Goal: Task Accomplishment & Management: Use online tool/utility

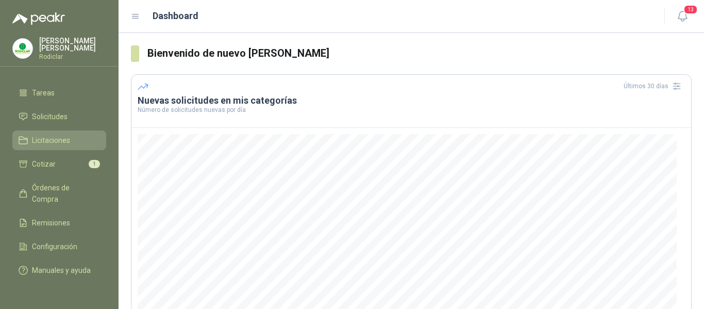
scroll to position [55, 0]
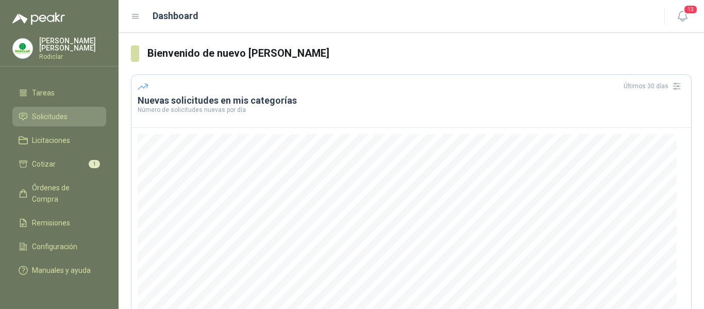
click at [44, 111] on span "Solicitudes" at bounding box center [50, 116] width 36 height 11
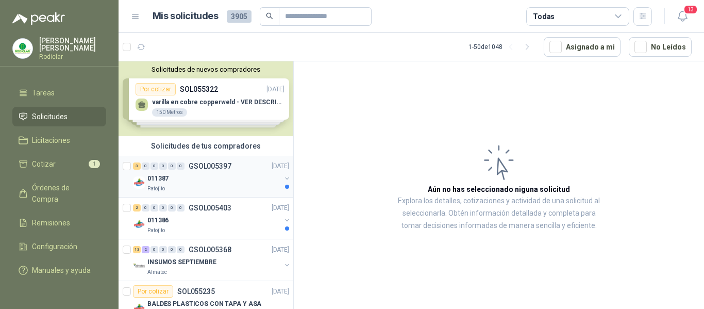
click at [232, 183] on div "011387" at bounding box center [213, 178] width 133 height 12
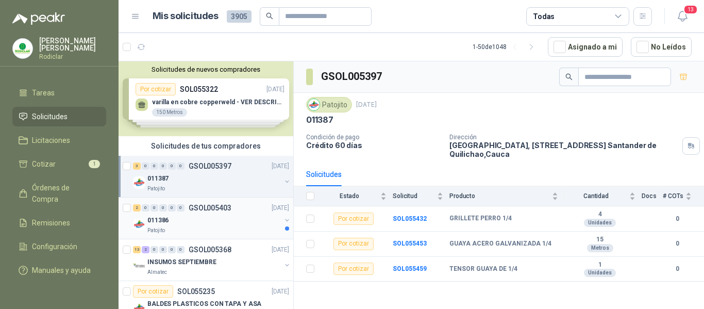
click at [237, 224] on div "011386" at bounding box center [213, 220] width 133 height 12
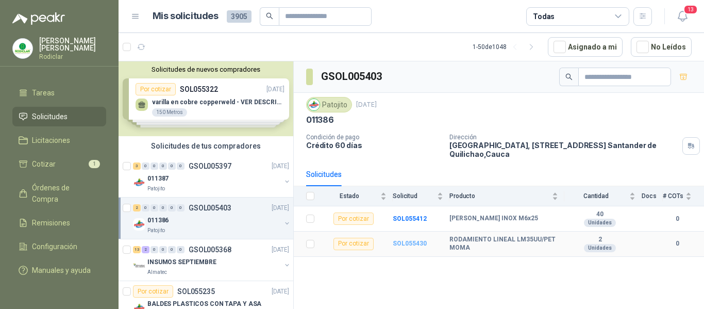
click at [410, 243] on b "SOL055430" at bounding box center [410, 243] width 34 height 7
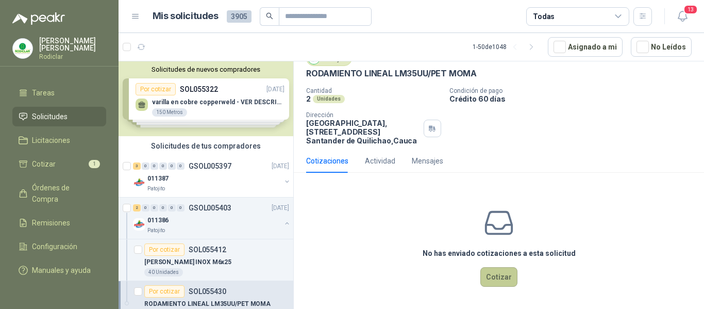
click at [497, 272] on button "Cotizar" at bounding box center [498, 277] width 37 height 20
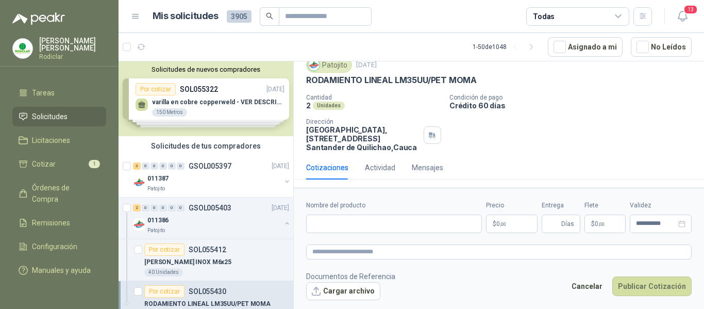
scroll to position [38, 0]
drag, startPoint x: 306, startPoint y: 81, endPoint x: 481, endPoint y: 83, distance: 175.2
click at [481, 83] on div "RODAMIENTO LINEAL LM35UU/PET MOMA" at bounding box center [498, 80] width 385 height 11
copy p "RODAMIENTO LINEAL LM35UU/PET MOMA"
click at [367, 224] on input "Nombre del producto" at bounding box center [394, 223] width 176 height 19
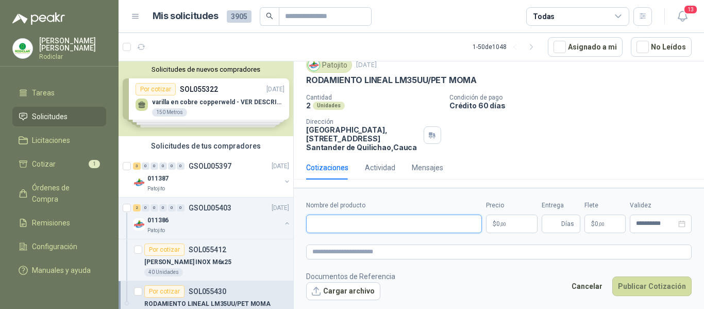
paste input "**********"
type input "**********"
click at [360, 253] on textarea at bounding box center [498, 251] width 385 height 15
paste textarea "**********"
type textarea "**********"
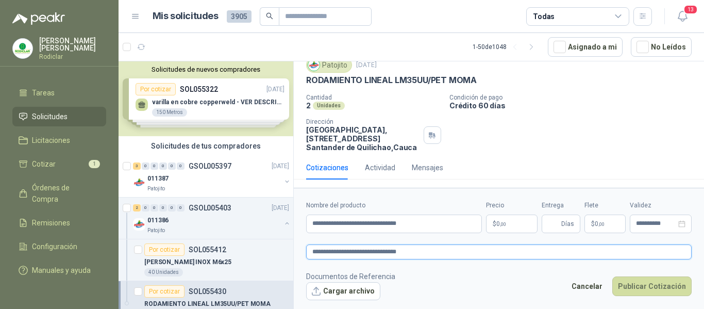
type textarea "**********"
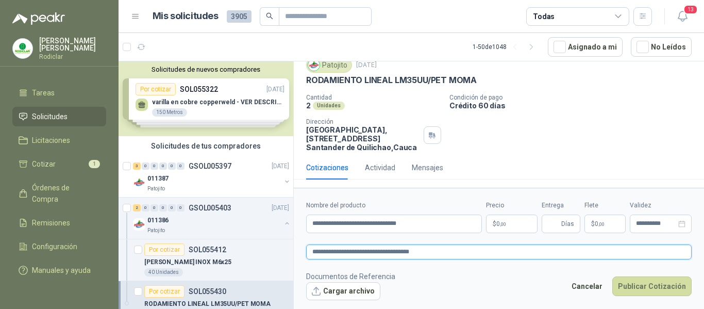
type textarea "**********"
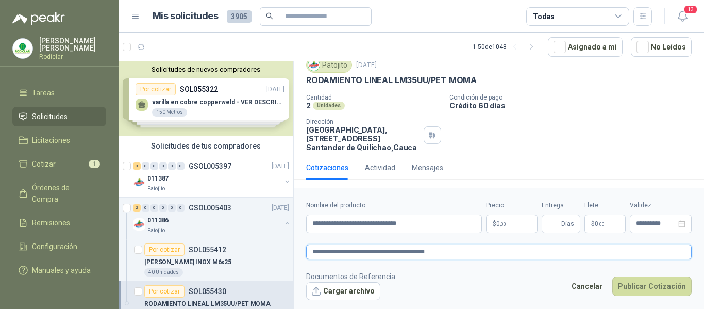
type textarea "**********"
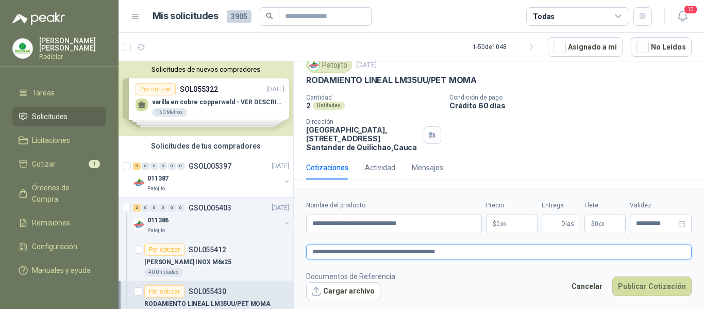
type textarea "**********"
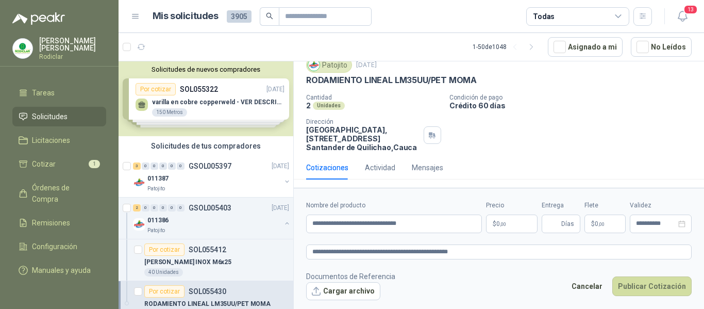
click at [505, 224] on span ",00" at bounding box center [503, 224] width 6 height 6
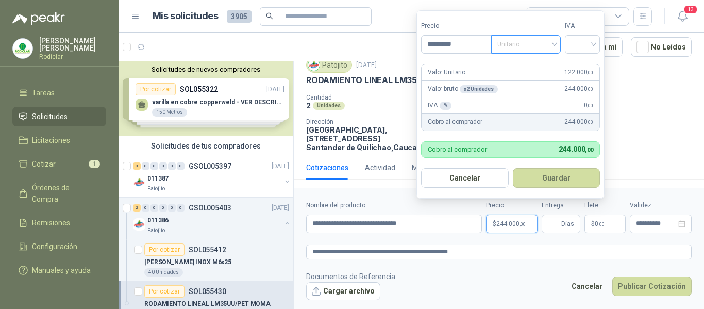
click at [553, 48] on span "Unitario" at bounding box center [525, 44] width 57 height 15
type input "*********"
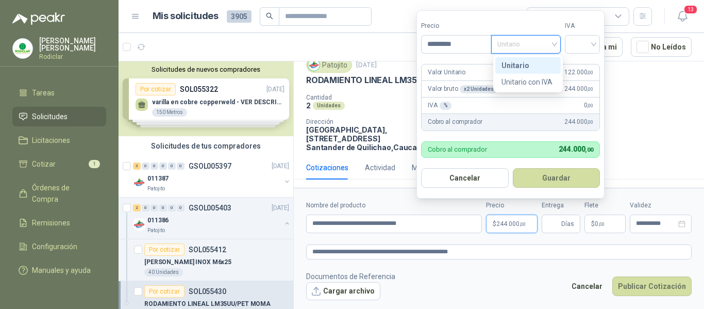
drag, startPoint x: 523, startPoint y: 69, endPoint x: 556, endPoint y: 56, distance: 35.4
click at [526, 68] on div "Unitario" at bounding box center [527, 65] width 53 height 11
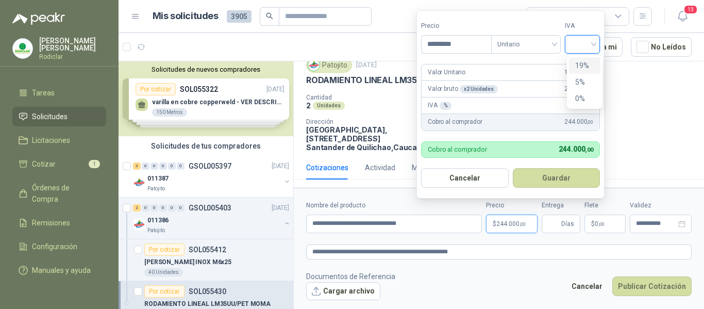
click at [581, 49] on input "search" at bounding box center [582, 43] width 23 height 15
drag, startPoint x: 581, startPoint y: 64, endPoint x: 603, endPoint y: 120, distance: 60.1
click at [581, 64] on div "19%" at bounding box center [584, 65] width 19 height 11
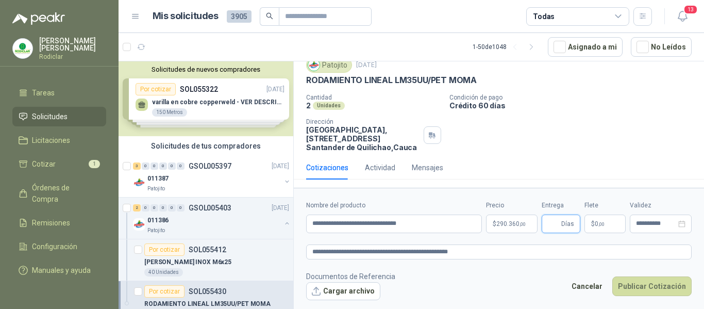
click at [552, 226] on input "Entrega" at bounding box center [553, 224] width 11 height 18
type input "*"
click at [646, 288] on button "Publicar Cotización" at bounding box center [651, 286] width 79 height 20
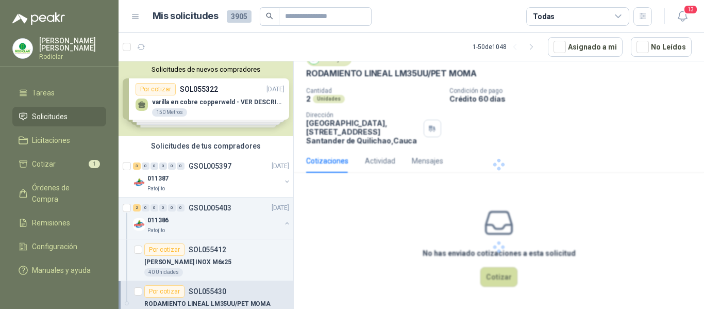
scroll to position [0, 0]
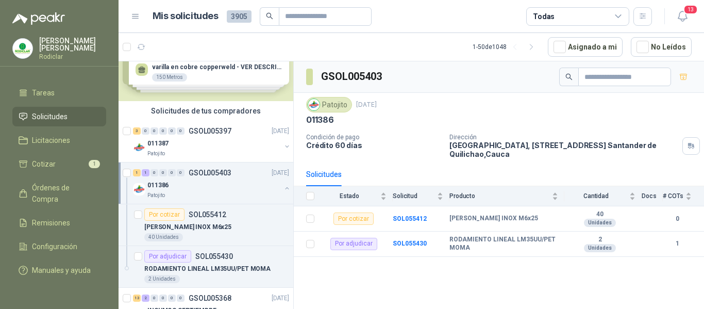
scroll to position [52, 0]
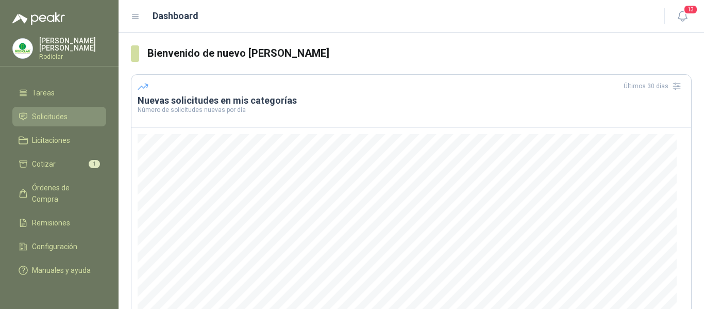
click at [46, 111] on span "Solicitudes" at bounding box center [50, 116] width 36 height 11
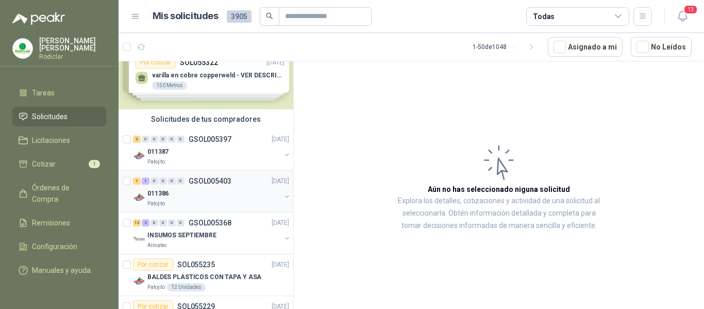
scroll to position [52, 0]
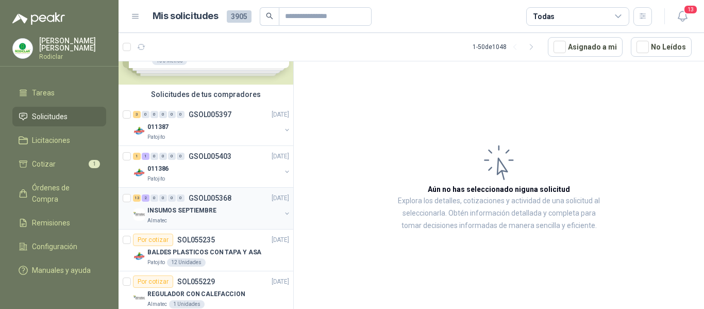
click at [220, 211] on div "INSUMOS SEPTIEMBRE" at bounding box center [213, 210] width 133 height 12
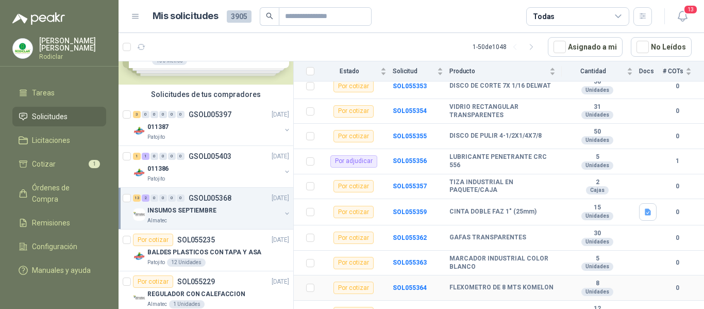
scroll to position [271, 0]
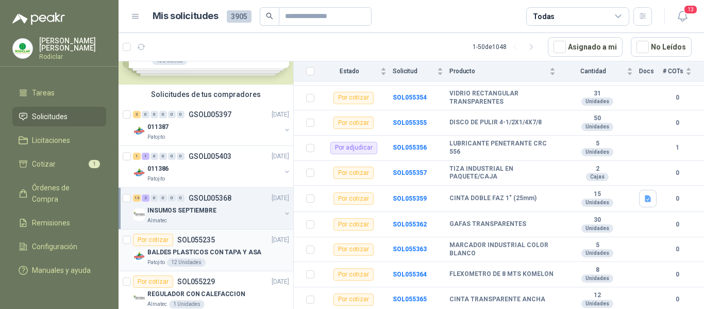
click at [199, 257] on p "BALDES PLASTICOS CON TAPA Y ASA" at bounding box center [204, 252] width 114 height 10
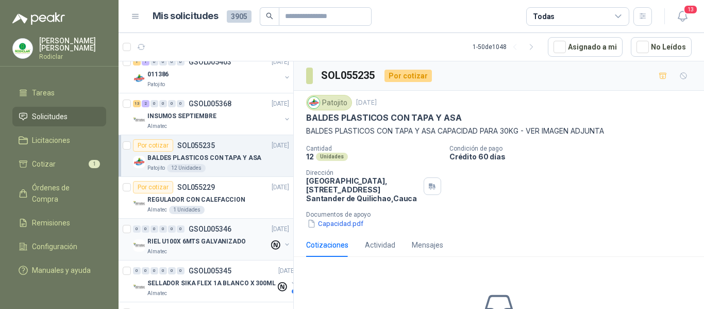
scroll to position [155, 0]
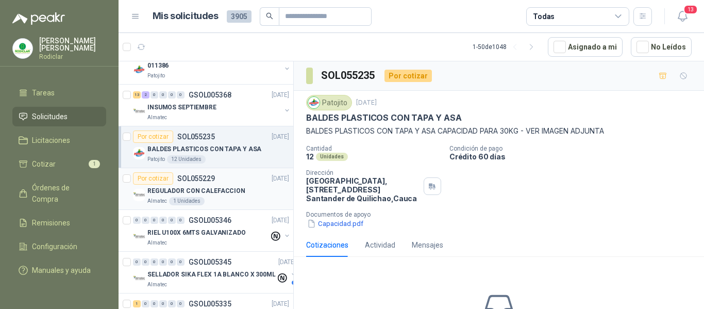
click at [223, 200] on div "Almatec 1 Unidades" at bounding box center [218, 201] width 142 height 8
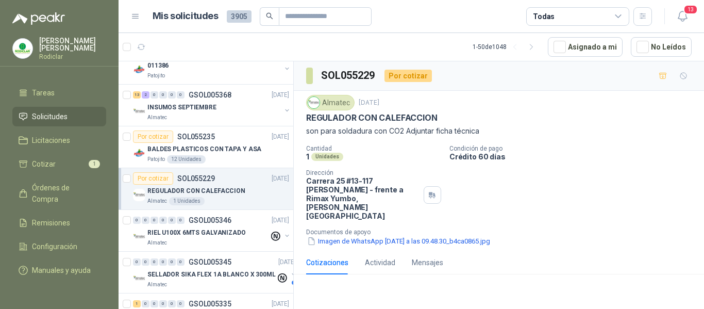
scroll to position [206, 0]
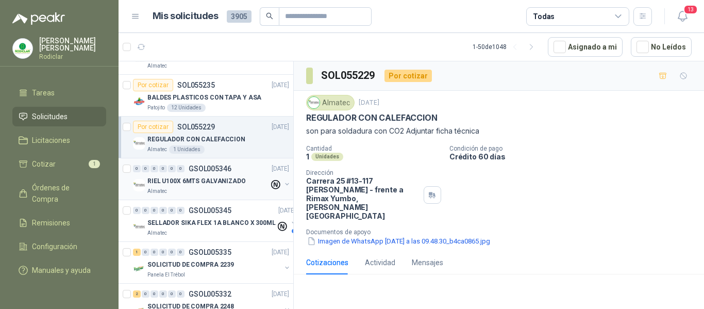
click at [221, 195] on div "Almatec" at bounding box center [208, 191] width 122 height 8
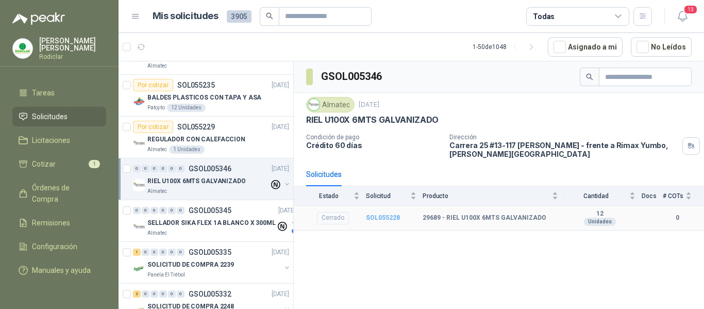
click at [373, 217] on b "SOL055228" at bounding box center [383, 217] width 34 height 7
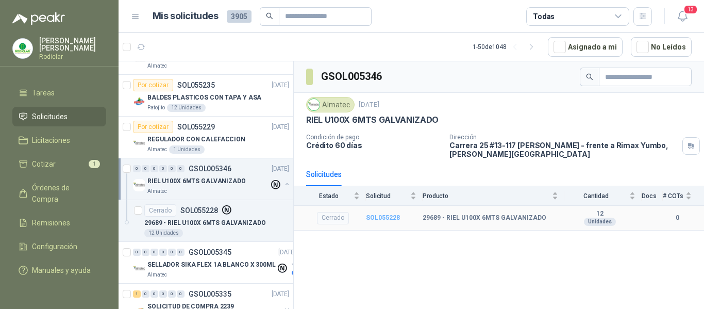
click at [384, 218] on b "SOL055228" at bounding box center [383, 217] width 34 height 7
click at [250, 230] on div "12 Unidades" at bounding box center [216, 233] width 145 height 8
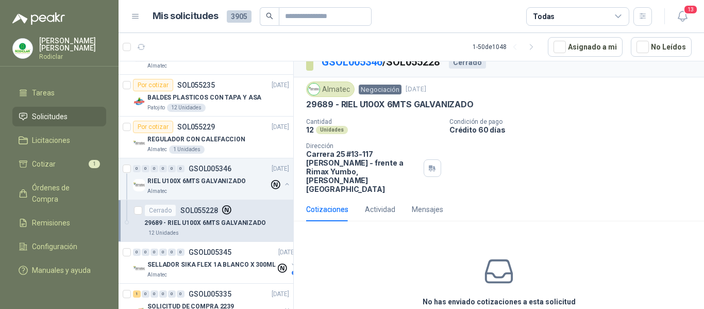
scroll to position [16, 0]
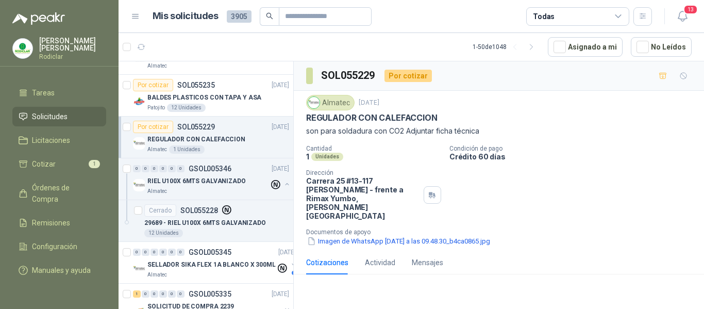
click at [58, 111] on span "Solicitudes" at bounding box center [50, 116] width 36 height 11
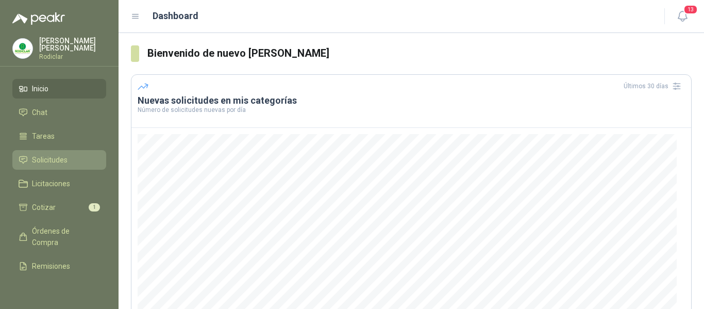
click at [48, 155] on span "Solicitudes" at bounding box center [50, 159] width 36 height 11
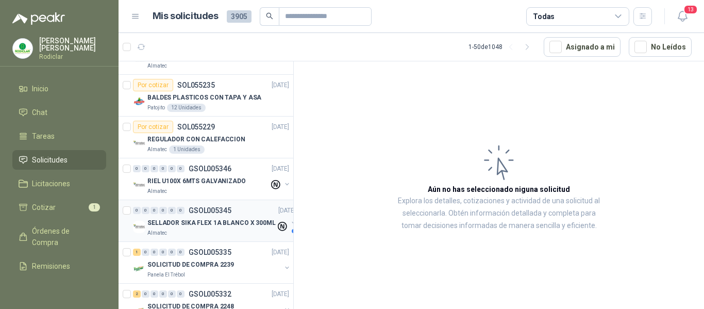
scroll to position [258, 0]
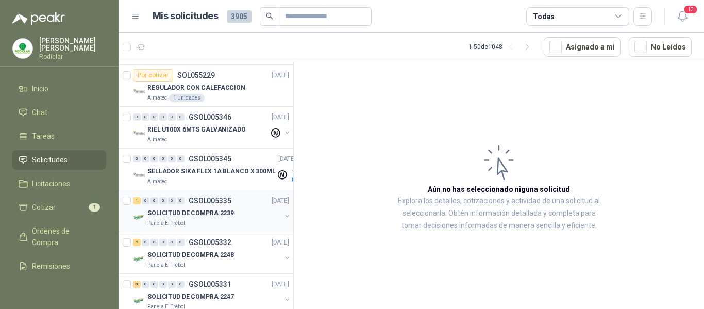
click at [216, 226] on div "Panela El Trébol" at bounding box center [213, 223] width 133 height 8
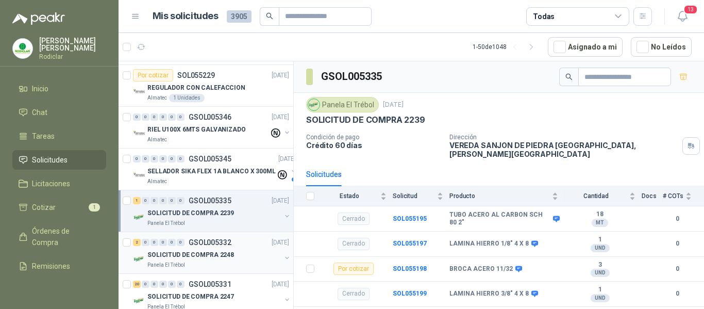
click at [218, 257] on p "SOLICITUD DE COMPRA 2248" at bounding box center [190, 255] width 87 height 10
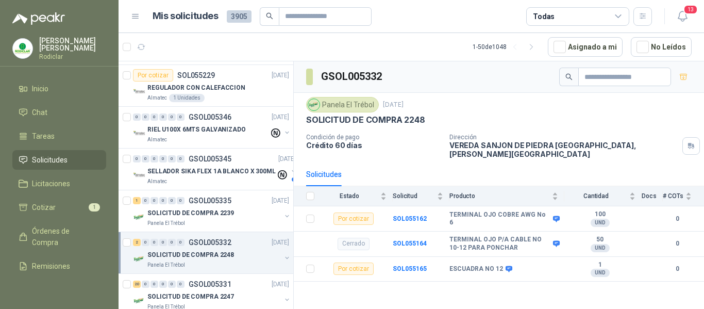
scroll to position [309, 0]
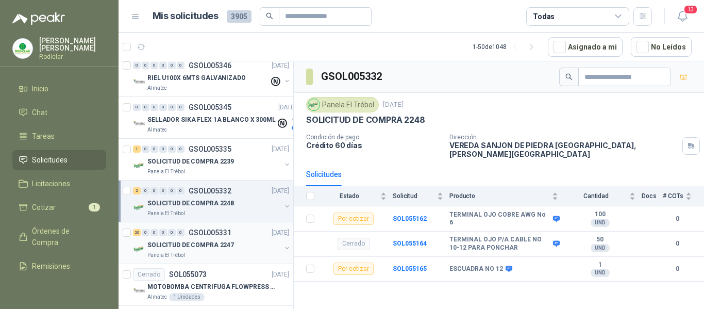
click at [217, 242] on p "SOLICITUD DE COMPRA 2247" at bounding box center [190, 245] width 87 height 10
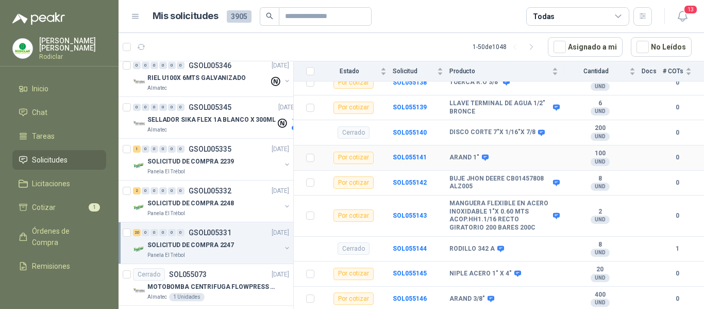
scroll to position [721, 0]
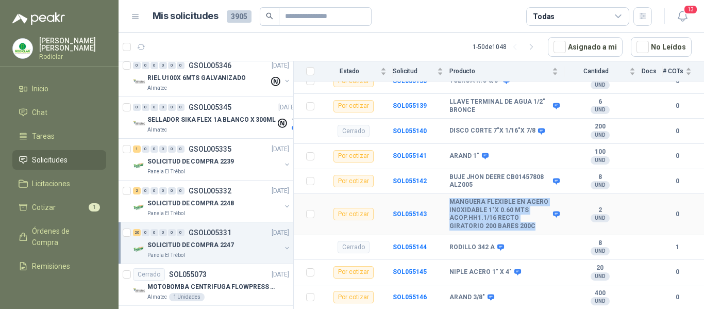
drag, startPoint x: 450, startPoint y: 195, endPoint x: 529, endPoint y: 220, distance: 83.3
click at [529, 220] on b "MANGUERA FLEXIBLE EN ACERO INOXIDABLE 1"X 0.60 MTS ACOP.HH1.1/16 RECTO GIRATORI…" at bounding box center [499, 214] width 101 height 32
copy b "MANGUERA FLEXIBLE EN ACERO INOXIDABLE 1"X 0.60 MTS ACOP.HH1.1/16 RECTO GIRATORI…"
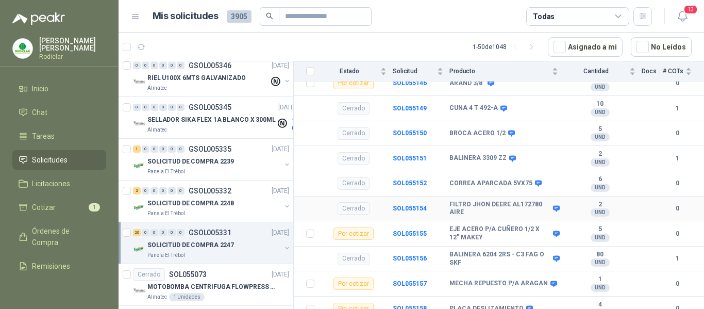
scroll to position [937, 0]
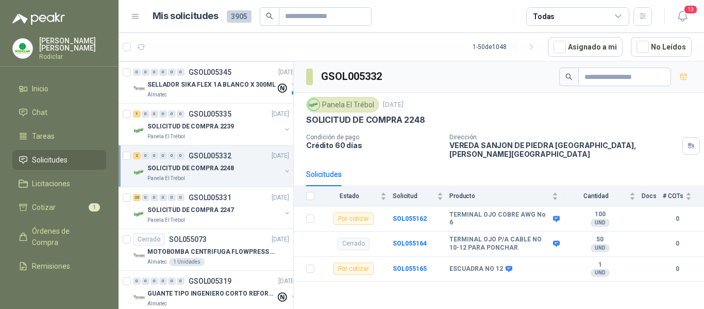
scroll to position [361, 0]
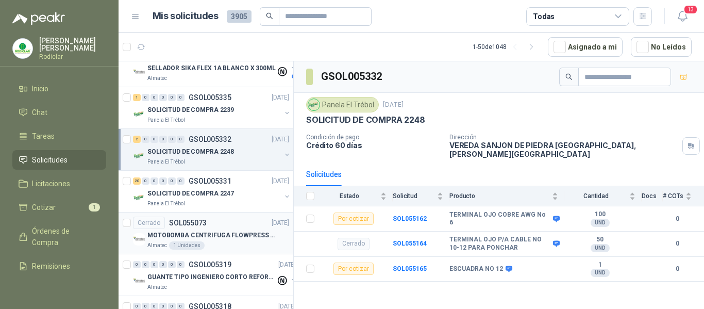
click at [230, 231] on p "MOTOBOMBA CENTRIFUGA FLOWPRESS 1.5HP-220" at bounding box center [211, 235] width 128 height 10
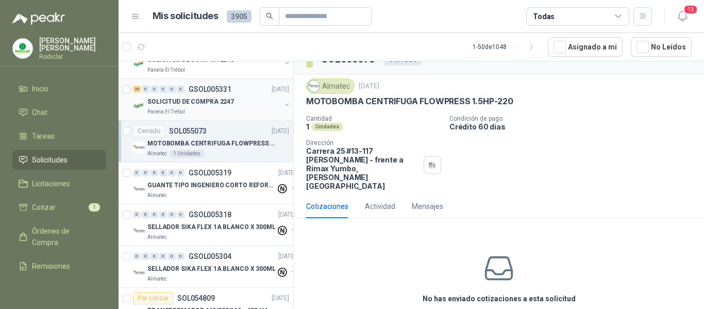
scroll to position [464, 0]
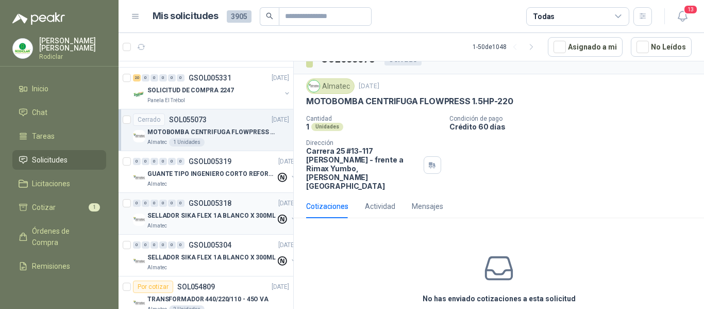
click at [217, 225] on div "Almatec" at bounding box center [211, 226] width 128 height 8
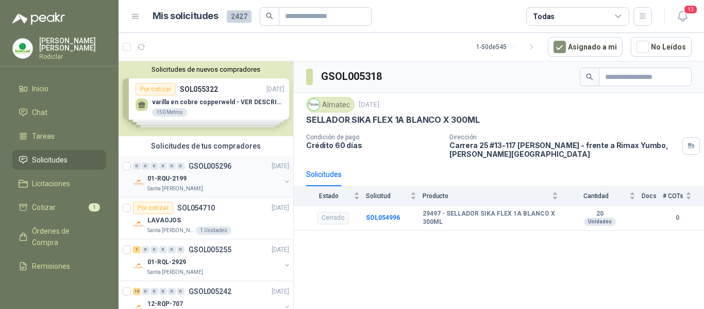
click at [224, 180] on div "01-RQU-2199" at bounding box center [213, 178] width 133 height 12
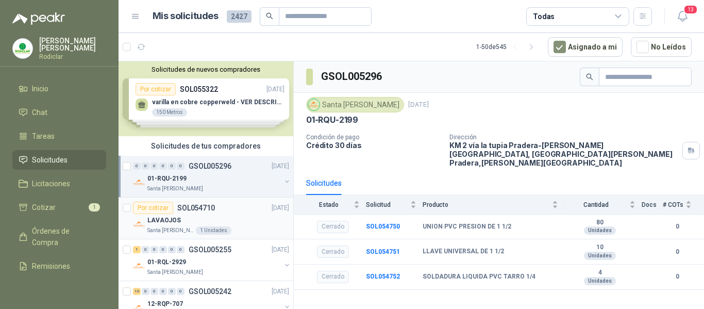
click at [226, 213] on div "Por cotizar SOL054710 03/09/25" at bounding box center [211, 207] width 156 height 12
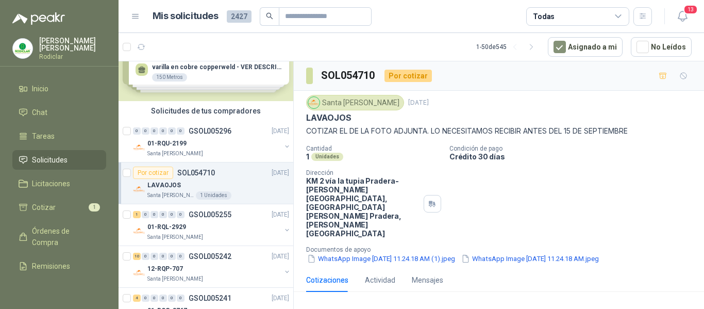
scroll to position [52, 0]
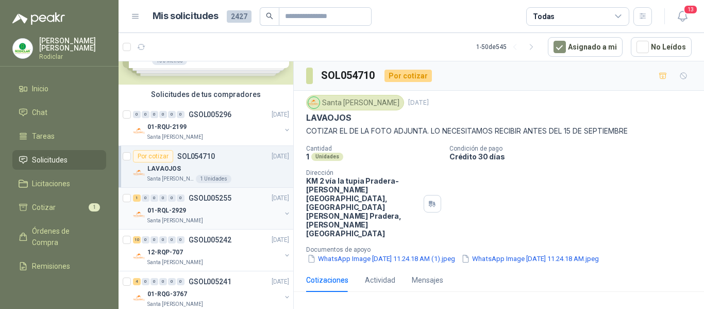
click at [237, 210] on div "01-RQL-2929" at bounding box center [213, 210] width 133 height 12
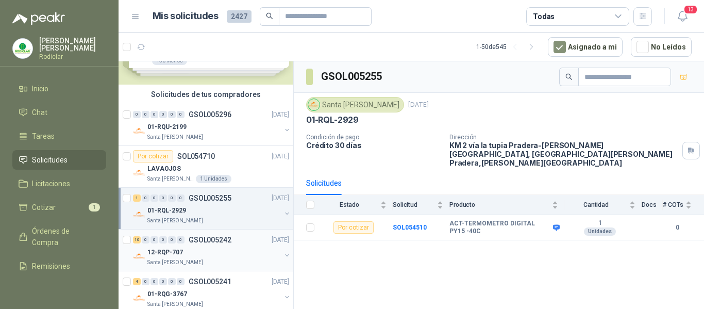
click at [238, 247] on div "12-RQP-707" at bounding box center [213, 252] width 133 height 12
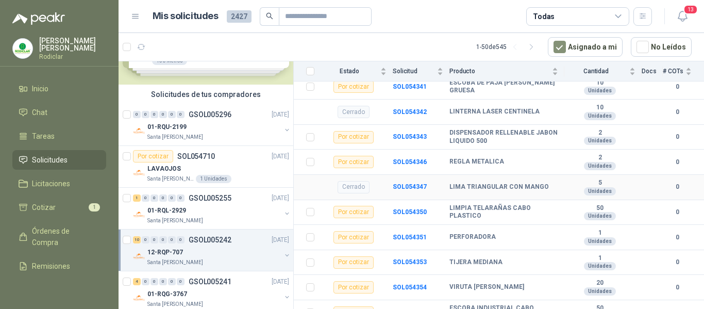
scroll to position [238, 0]
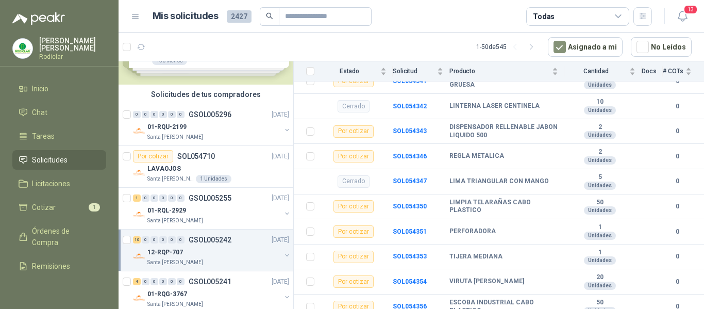
click at [227, 250] on div "12-RQP-707" at bounding box center [213, 252] width 133 height 12
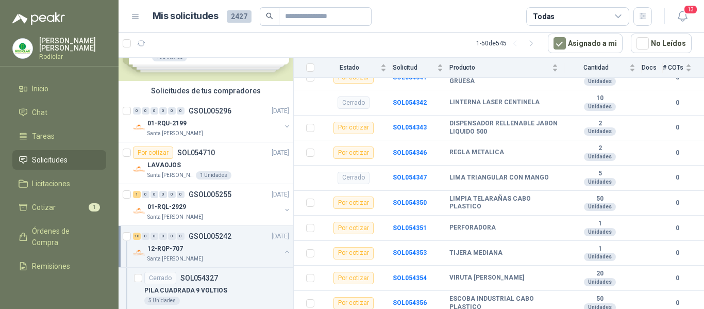
scroll to position [103, 0]
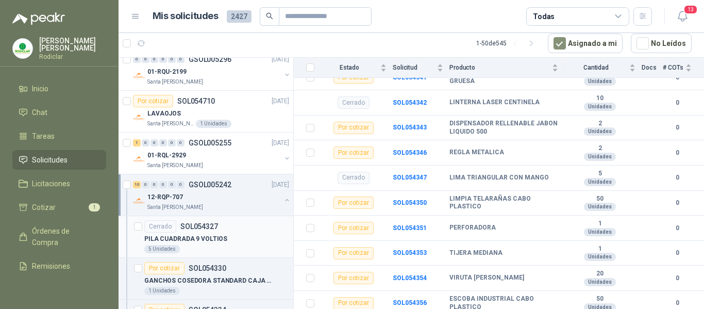
click at [231, 238] on div "PILA CUADRADA 9 VOLTIOS" at bounding box center [216, 238] width 145 height 12
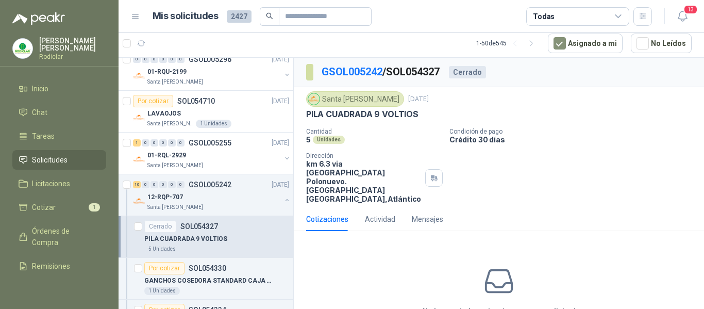
scroll to position [155, 0]
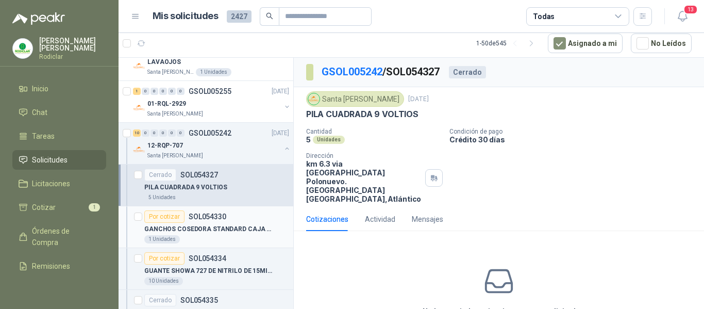
click at [237, 237] on div "1 Unidades" at bounding box center [216, 239] width 145 height 8
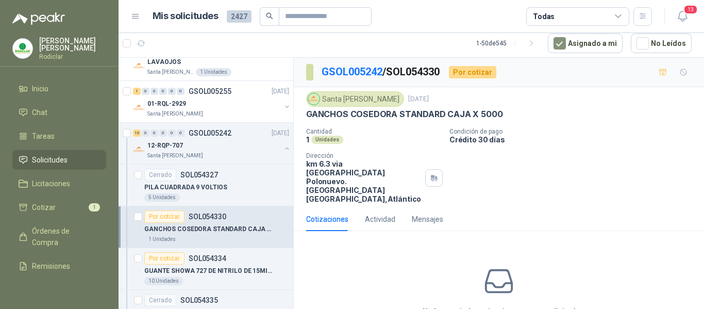
scroll to position [206, 0]
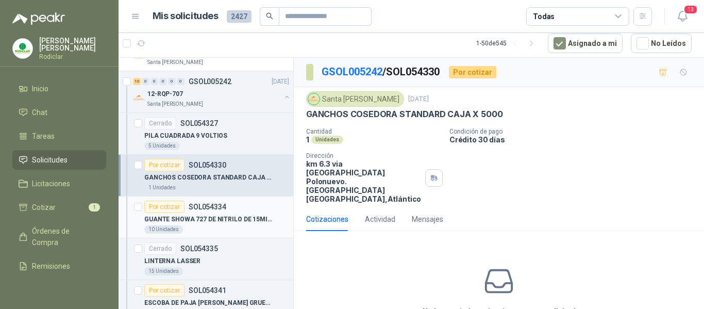
click at [236, 224] on div "GUANTE SHOWA 727 DE NITRILO DE 15MILESIM 10 Unidades" at bounding box center [216, 223] width 145 height 21
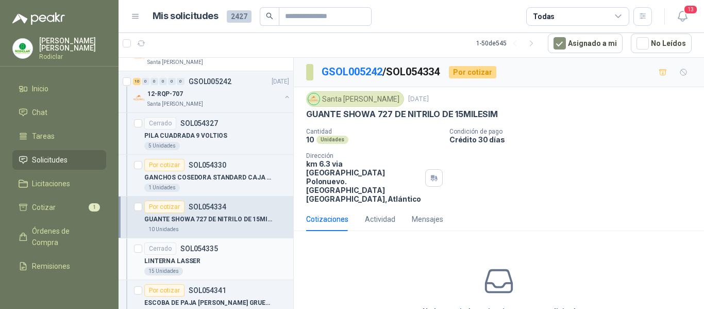
click at [236, 256] on div "LINTERNA LASSER" at bounding box center [216, 261] width 145 height 12
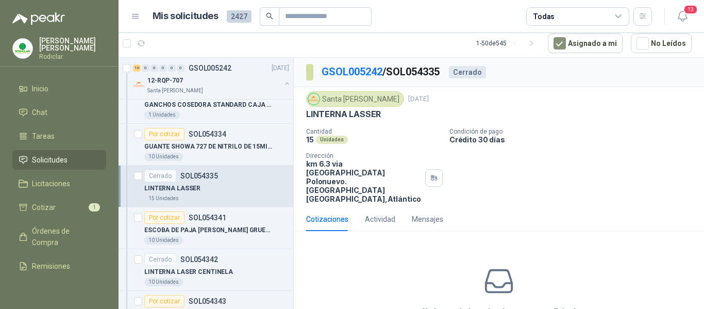
scroll to position [309, 0]
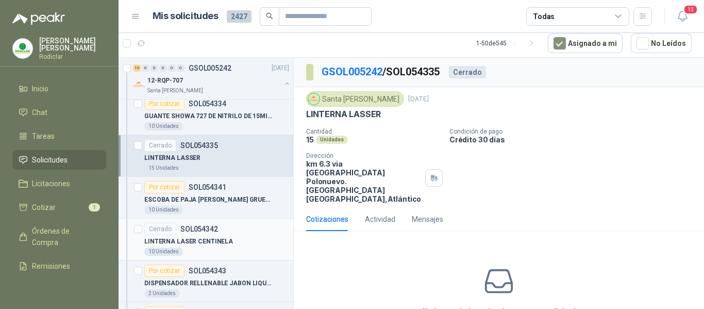
click at [248, 230] on div "Cerrado SOL054342" at bounding box center [216, 229] width 145 height 12
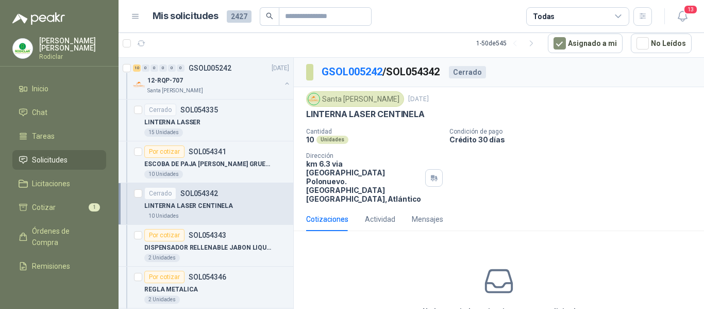
scroll to position [361, 0]
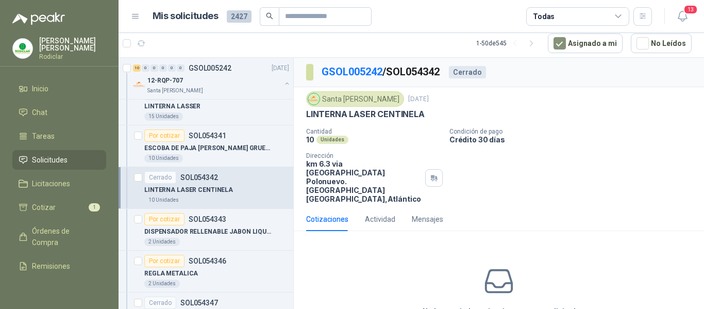
click at [248, 229] on p "DISPENSADOR RELLENABLE JABON LIQUIDO 500" at bounding box center [208, 232] width 128 height 10
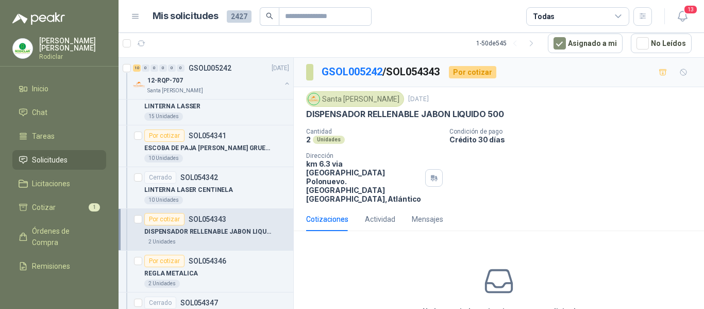
scroll to position [412, 0]
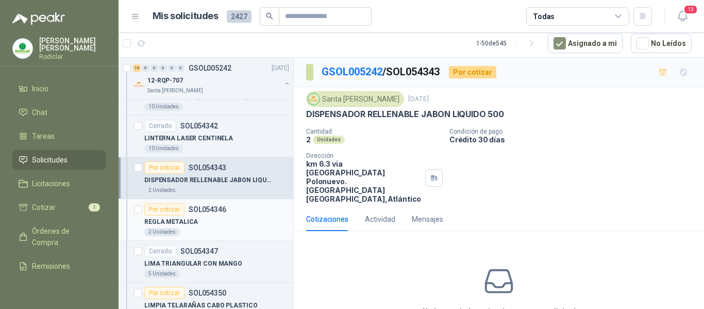
click at [243, 229] on div "2 Unidades" at bounding box center [216, 232] width 145 height 8
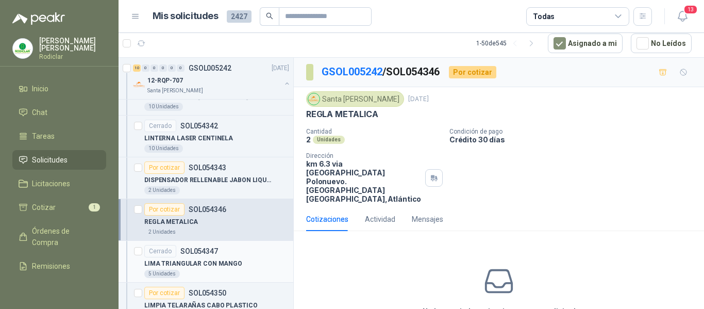
click at [249, 266] on div "LIMA TRIANGULAR CON MANGO" at bounding box center [216, 263] width 145 height 12
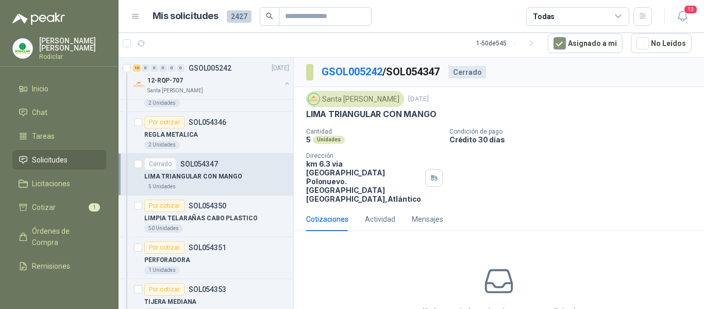
scroll to position [515, 0]
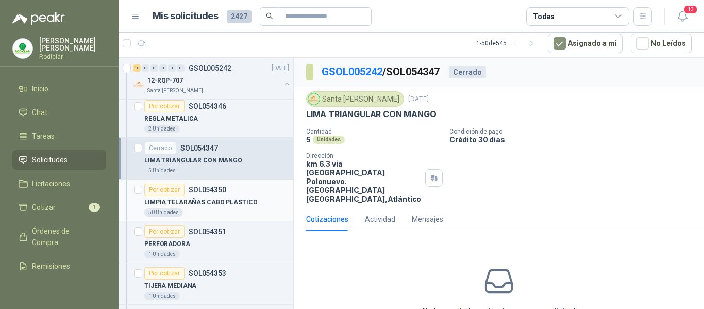
click at [244, 208] on div "LIMPIA TELARAÑAS CABO PLASTICO 50 Unidades" at bounding box center [216, 206] width 145 height 21
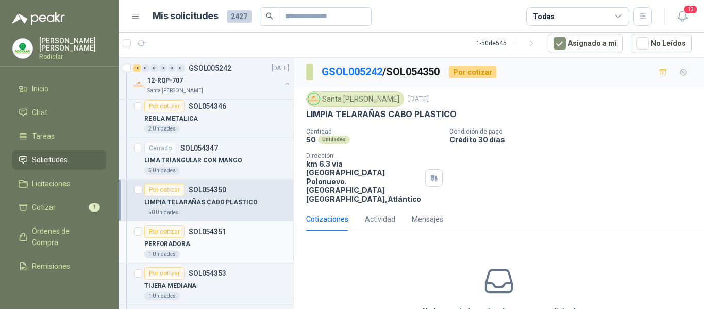
click at [238, 241] on div "PERFORADORA" at bounding box center [216, 244] width 145 height 12
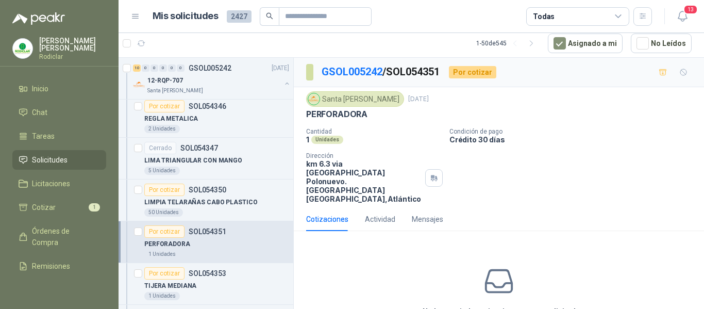
scroll to position [567, 0]
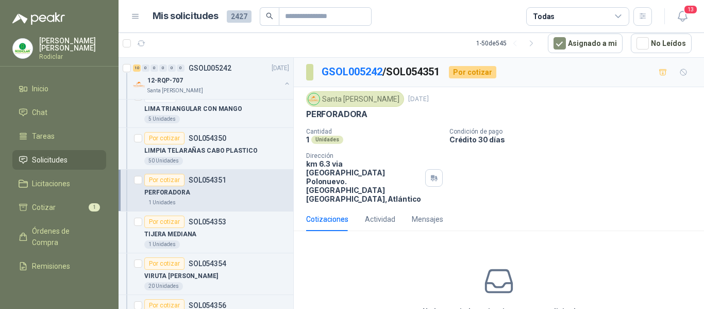
click at [238, 241] on div "1 Unidades" at bounding box center [216, 244] width 145 height 8
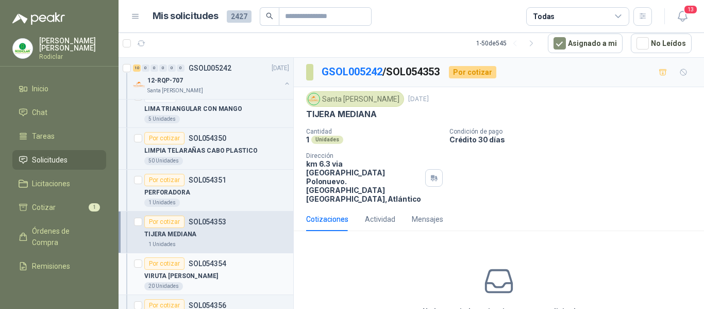
click at [244, 269] on div "VIRUTA DE ACERO" at bounding box center [216, 275] width 145 height 12
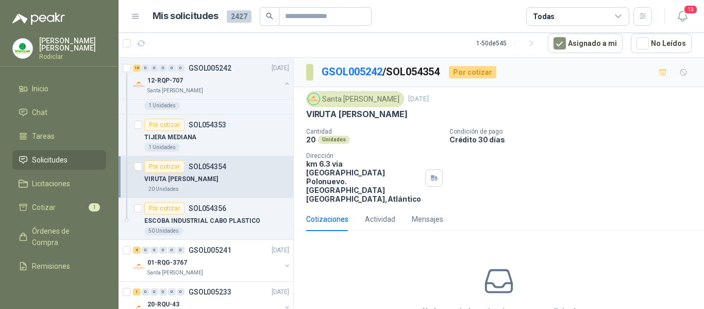
scroll to position [670, 0]
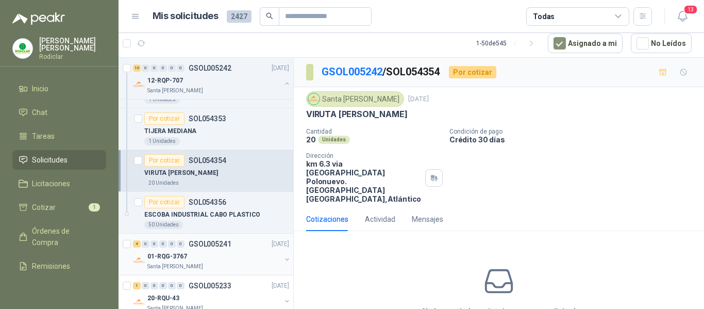
click at [247, 258] on div "01-RQG-3767" at bounding box center [213, 256] width 133 height 12
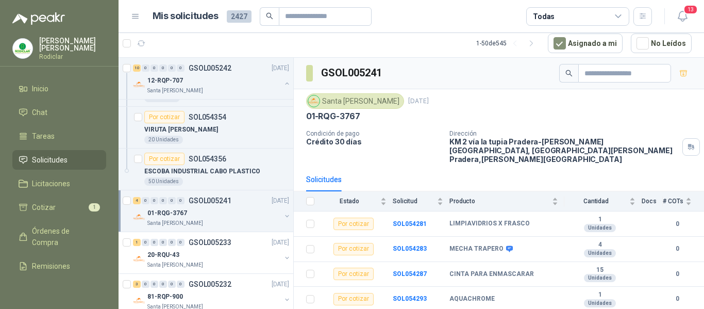
scroll to position [773, 0]
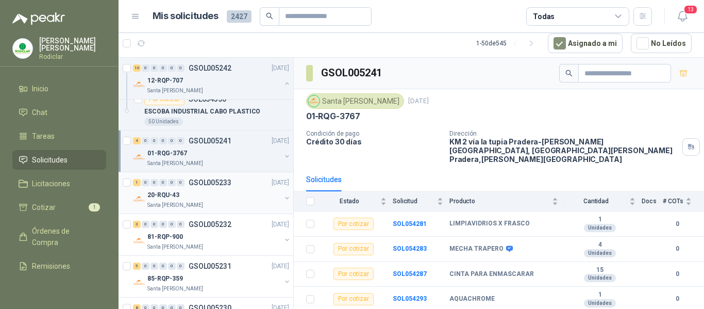
click at [226, 200] on div "20-RQU-43" at bounding box center [213, 195] width 133 height 12
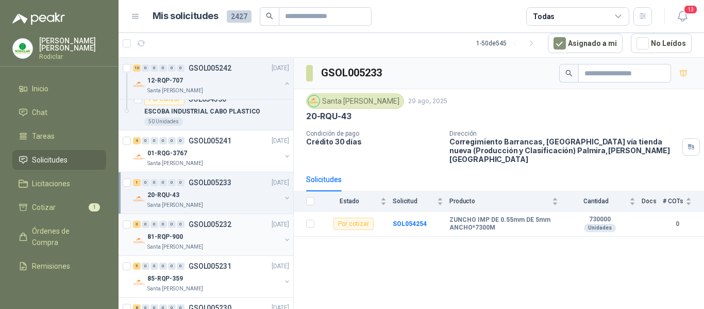
click at [228, 234] on div "81-RQP-900" at bounding box center [213, 236] width 133 height 12
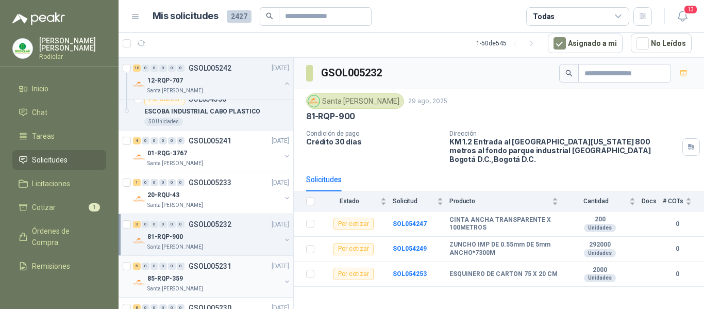
click at [241, 265] on div "5 0 0 0 0 0 GSOL005231 29/08/25" at bounding box center [212, 266] width 158 height 12
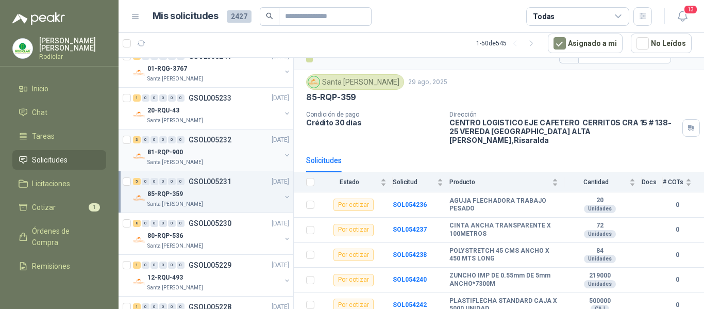
scroll to position [876, 0]
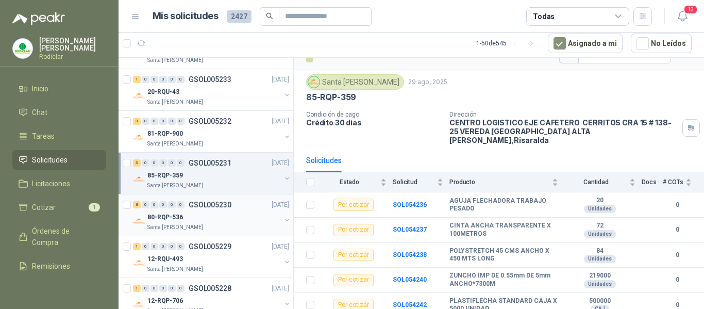
click at [237, 221] on div "80-RQP-536" at bounding box center [213, 217] width 133 height 12
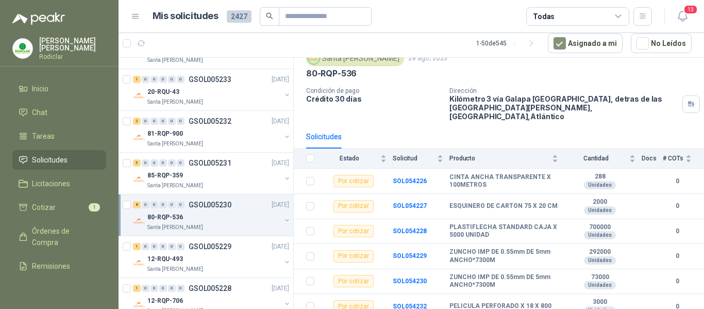
scroll to position [94, 0]
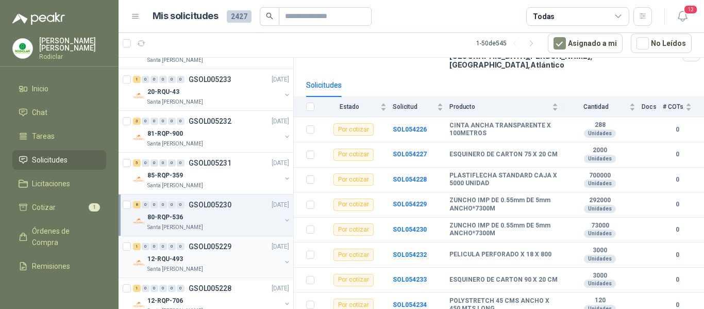
click at [238, 263] on div "12-RQU-493" at bounding box center [213, 258] width 133 height 12
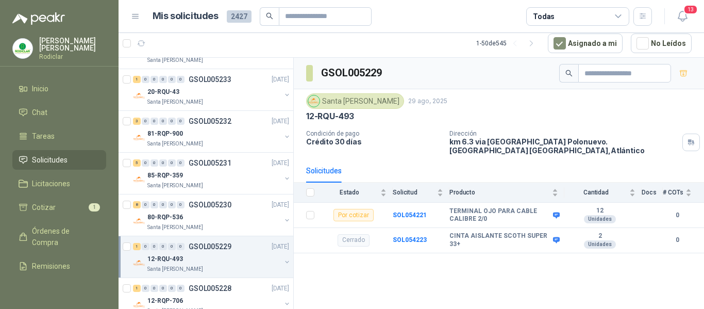
scroll to position [927, 0]
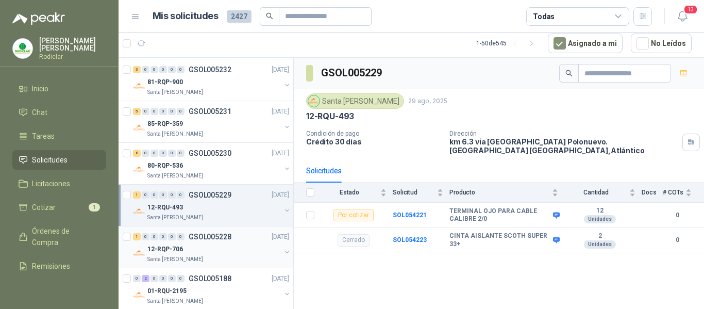
click at [239, 248] on div "12-RQP-706" at bounding box center [213, 249] width 133 height 12
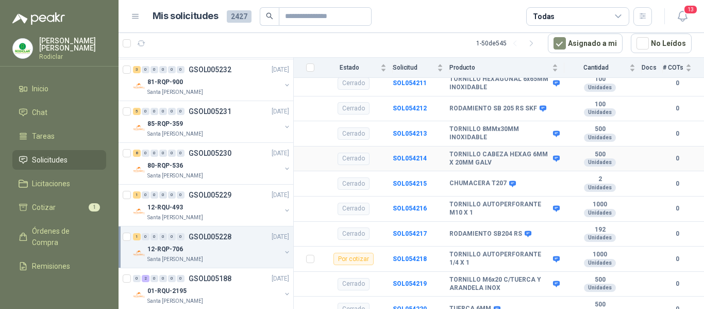
scroll to position [212, 0]
